Goal: Information Seeking & Learning: Get advice/opinions

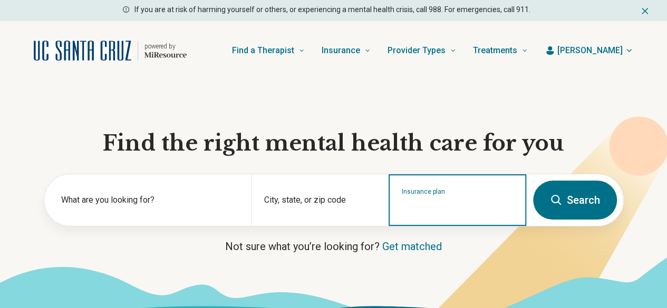
click at [423, 208] on input "Insurance plan" at bounding box center [458, 207] width 112 height 13
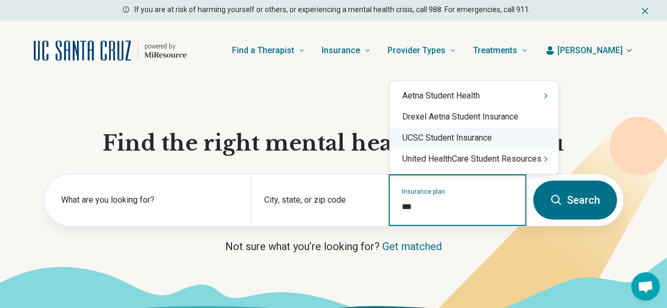
click at [440, 140] on div "UCSC Student Insurance" at bounding box center [473, 138] width 169 height 21
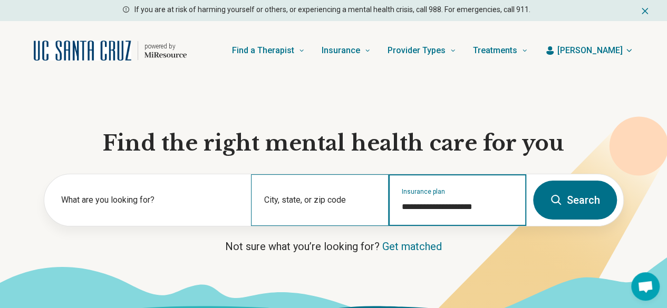
type input "**********"
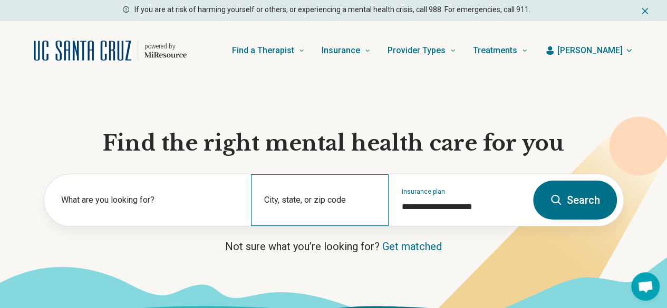
click at [291, 205] on div "City, state, or zip code" at bounding box center [320, 200] width 138 height 52
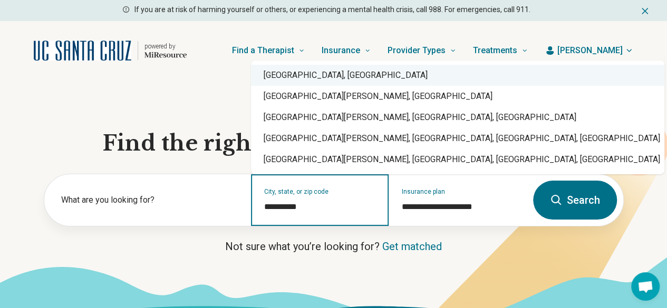
click at [311, 78] on div "Santa Cruz, CA" at bounding box center [457, 75] width 413 height 21
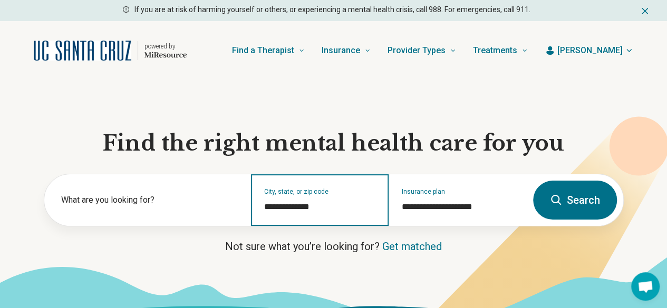
type input "**********"
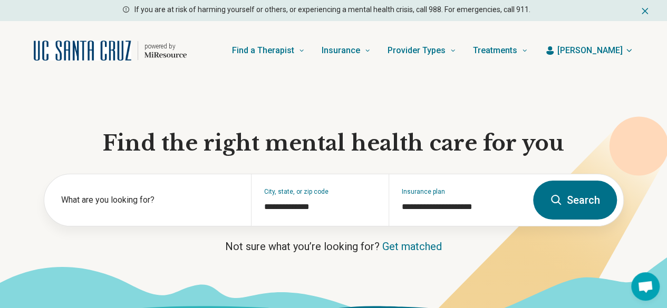
click at [575, 205] on button "Search" at bounding box center [575, 200] width 84 height 39
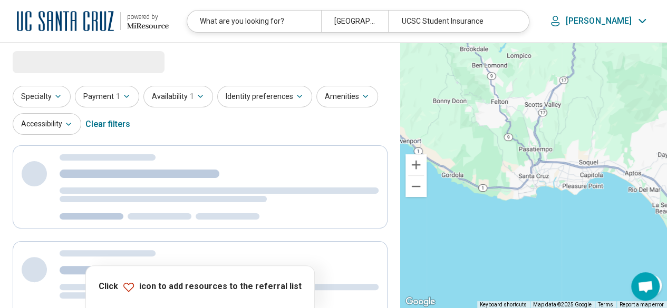
select select "***"
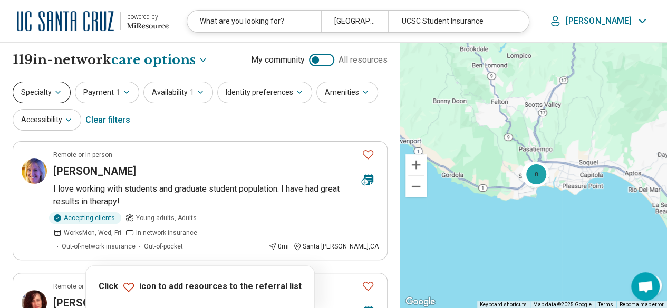
click at [64, 88] on button "Specialty" at bounding box center [42, 93] width 58 height 22
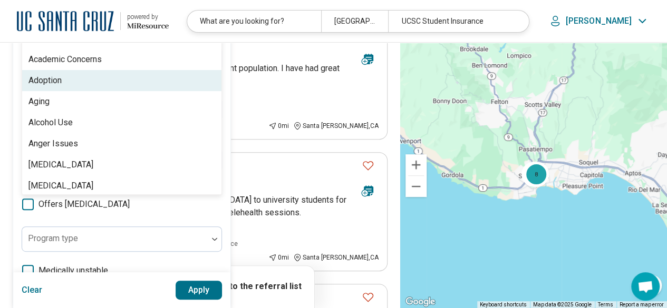
click at [95, 21] on div "100 results available. Use Up and Down to choose options, press Enter to select…" at bounding box center [122, 8] width 200 height 25
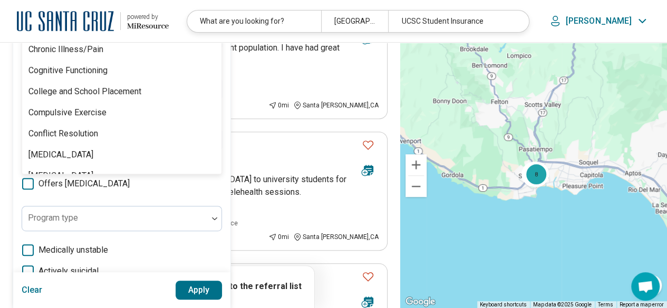
scroll to position [580, 0]
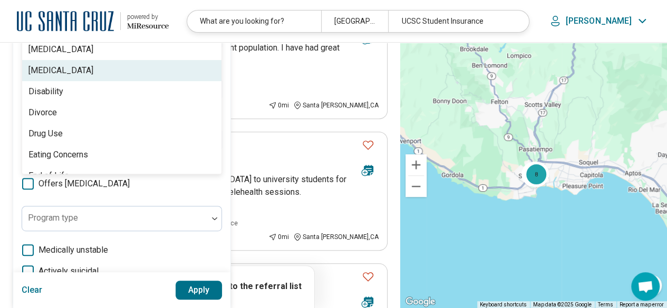
click at [81, 76] on div "[MEDICAL_DATA]" at bounding box center [121, 70] width 199 height 21
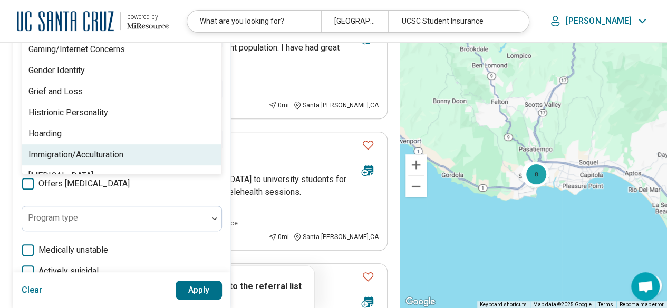
scroll to position [843, 0]
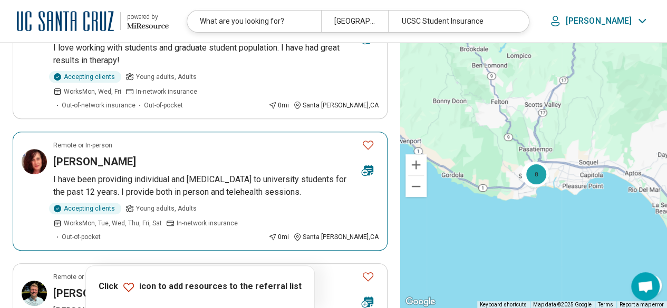
scroll to position [0, 0]
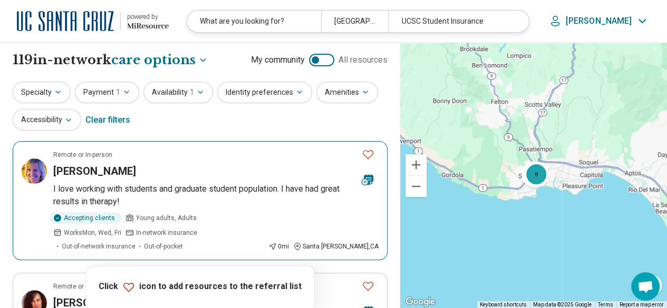
click at [244, 181] on article "Remote or In-person Kerena Gordhamer Saltzman I love working with students and …" at bounding box center [200, 200] width 375 height 119
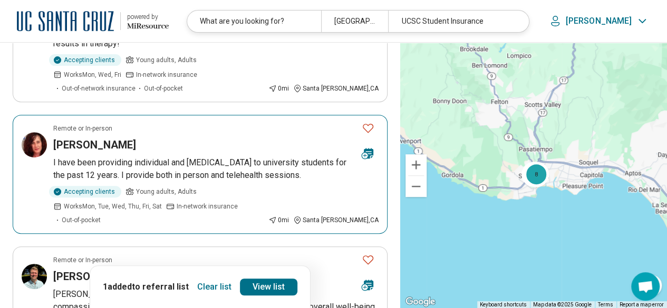
scroll to position [211, 0]
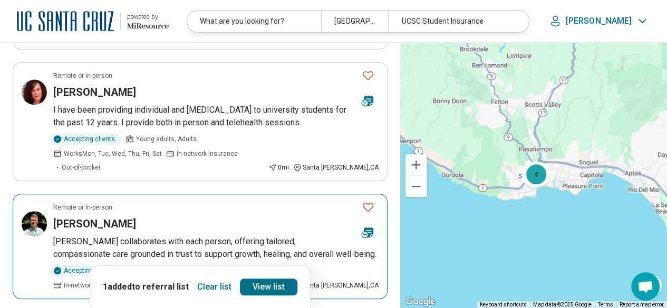
click at [367, 201] on icon "Favorite" at bounding box center [367, 207] width 13 height 13
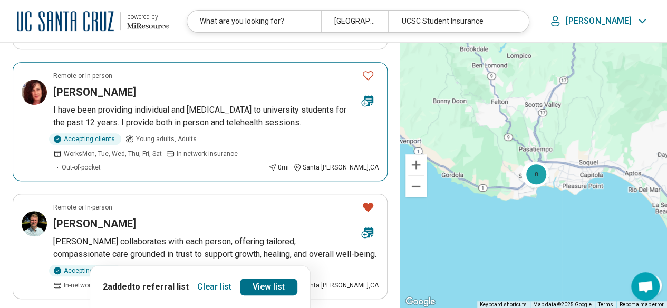
click at [371, 69] on icon "Favorite" at bounding box center [367, 75] width 13 height 13
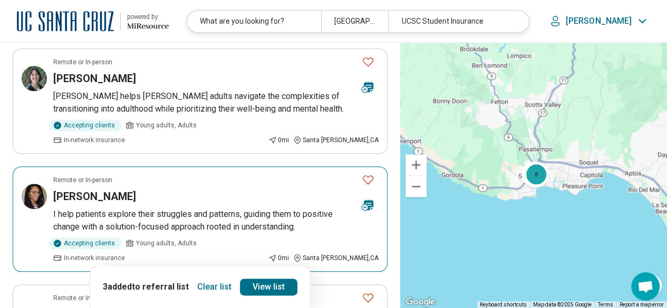
scroll to position [527, 0]
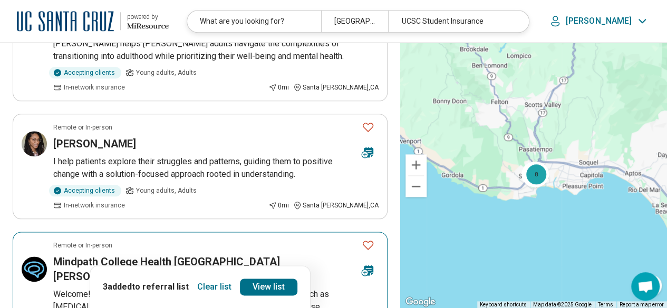
click at [367, 239] on icon "Favorite" at bounding box center [367, 245] width 13 height 13
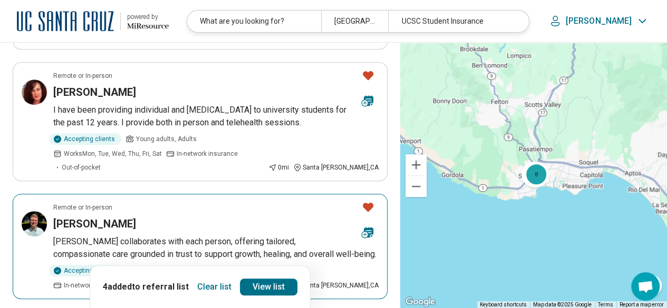
scroll to position [0, 0]
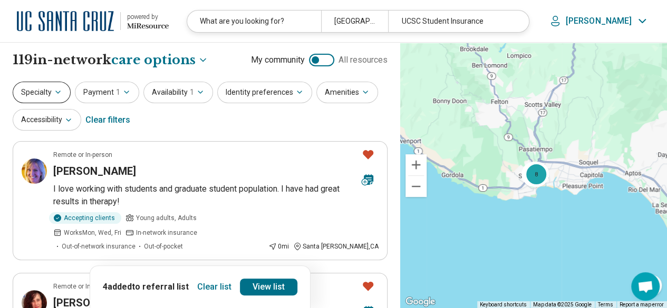
click at [57, 90] on icon "button" at bounding box center [58, 92] width 8 height 8
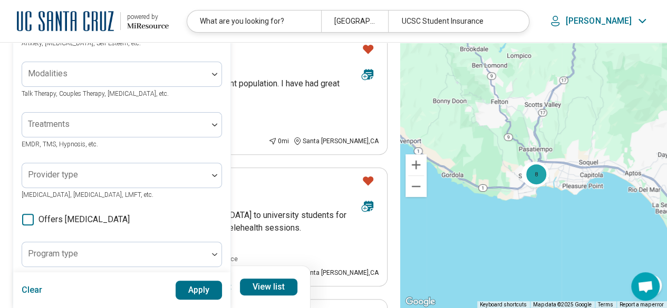
scroll to position [158, 0]
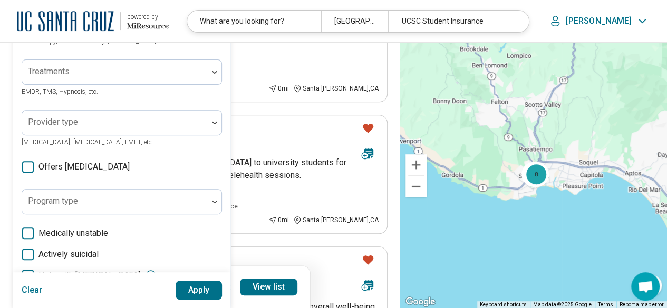
click at [30, 165] on icon at bounding box center [28, 167] width 12 height 12
click at [202, 288] on button "Apply" at bounding box center [198, 290] width 47 height 19
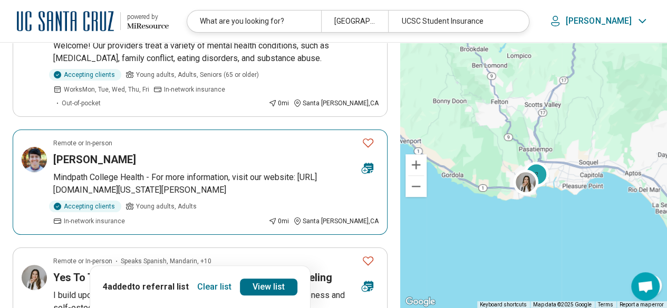
scroll to position [211, 0]
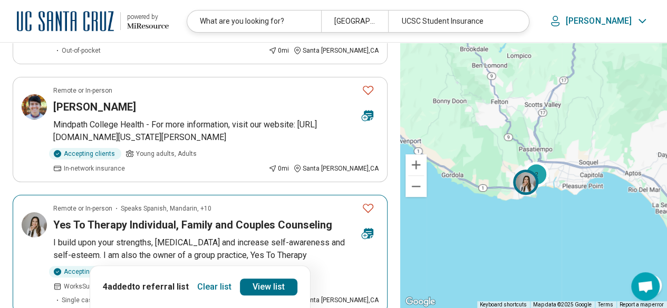
click at [367, 202] on icon "Favorite" at bounding box center [367, 208] width 13 height 13
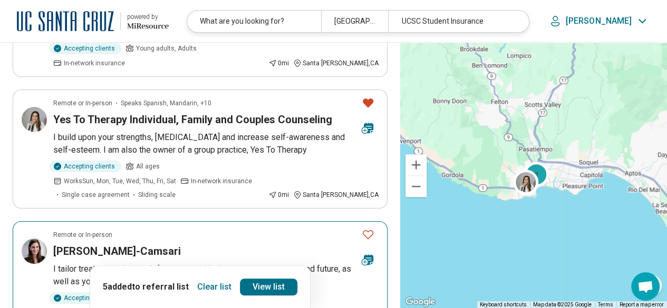
scroll to position [369, 0]
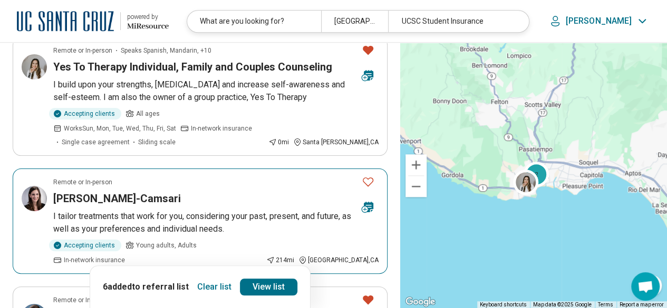
click at [207, 169] on article "Remote or In-person Deniz Doruk-Camsari I tailor treatments that work for you, …" at bounding box center [200, 221] width 375 height 105
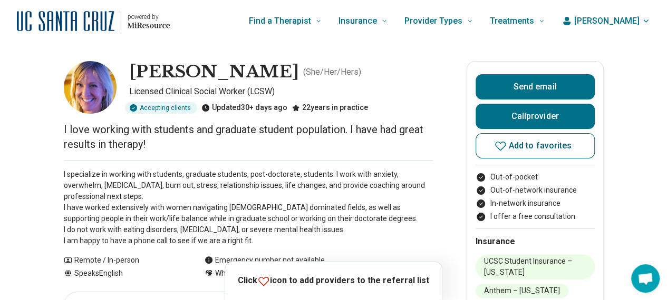
click at [520, 145] on span "Add to favorites" at bounding box center [539, 146] width 63 height 8
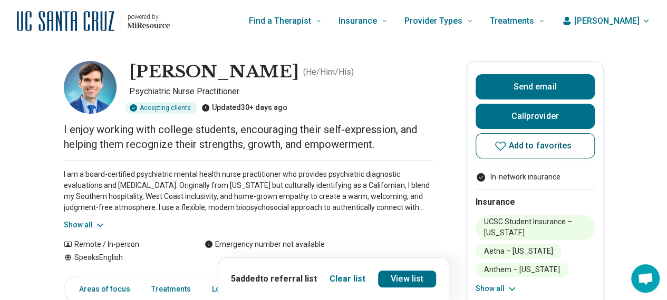
click at [540, 148] on span "Add to favorites" at bounding box center [539, 146] width 63 height 8
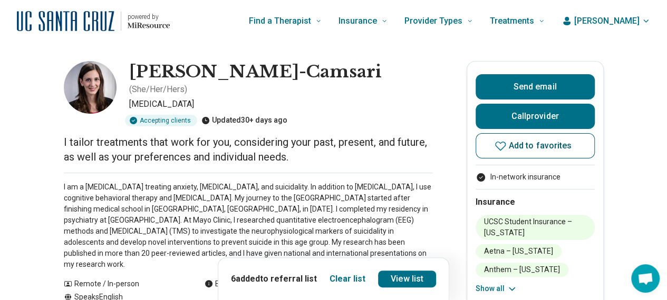
click at [506, 143] on icon at bounding box center [500, 146] width 13 height 13
click at [409, 278] on link "View list" at bounding box center [407, 279] width 58 height 17
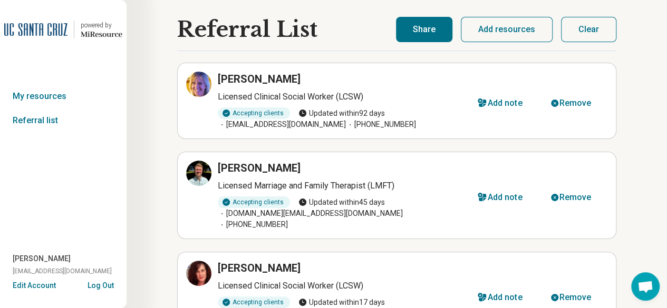
click at [419, 32] on button "Share" at bounding box center [424, 29] width 56 height 25
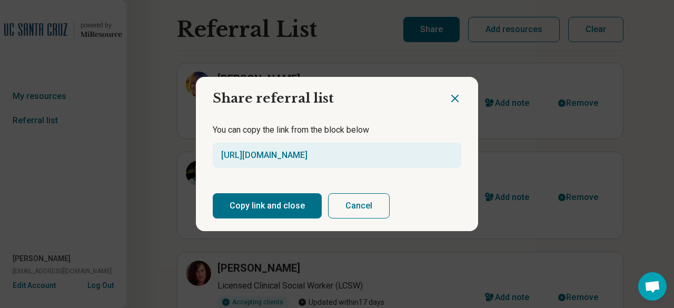
click at [261, 211] on button "Copy link and close" at bounding box center [267, 205] width 109 height 25
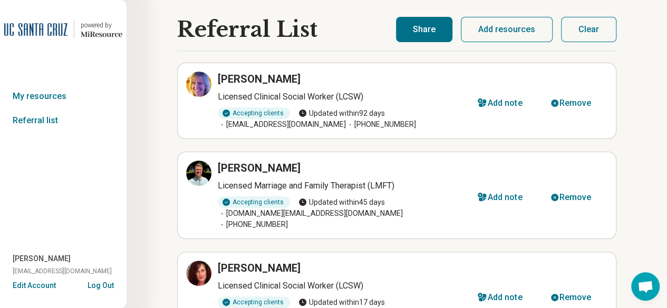
click at [586, 34] on button "Clear" at bounding box center [588, 29] width 55 height 25
